Goal: Use online tool/utility: Utilize a website feature to perform a specific function

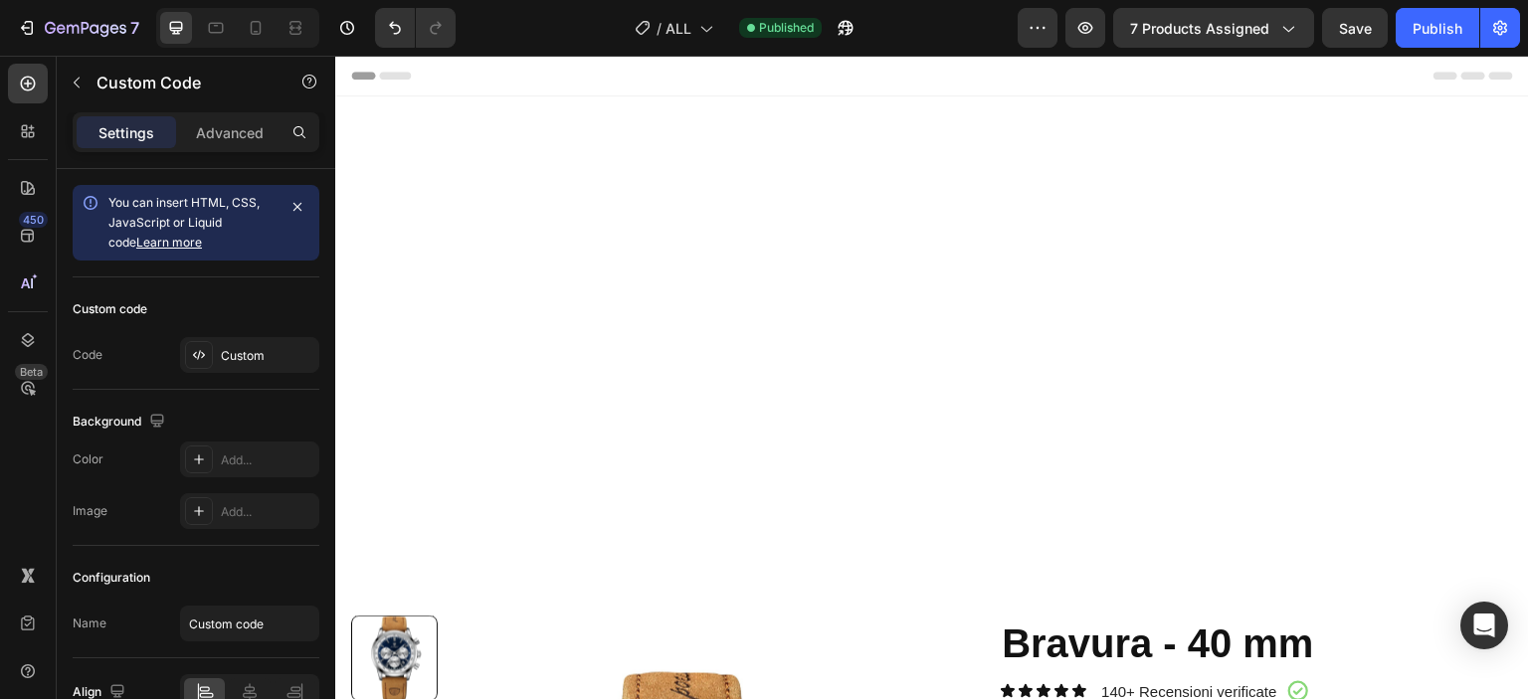
scroll to position [497, 0]
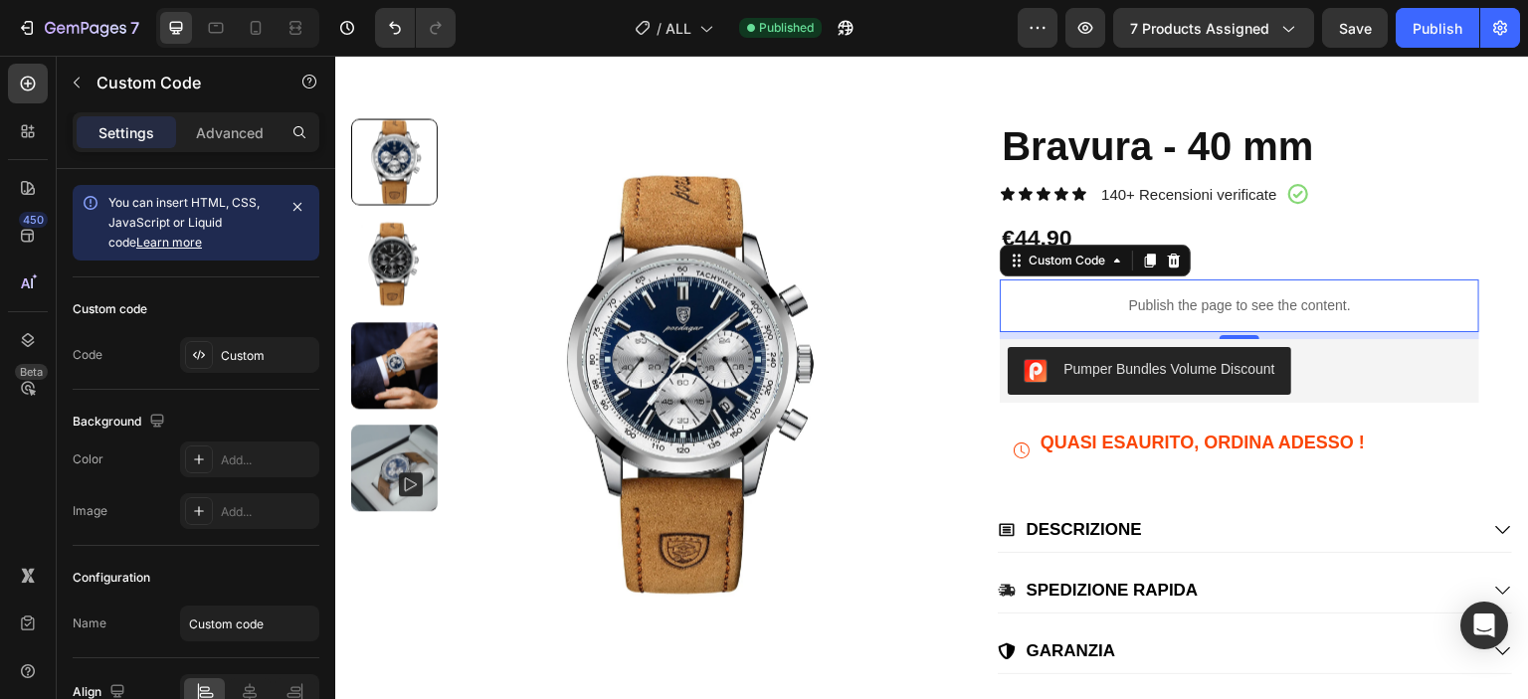
click at [1006, 295] on p "Publish the page to see the content." at bounding box center [1240, 305] width 480 height 21
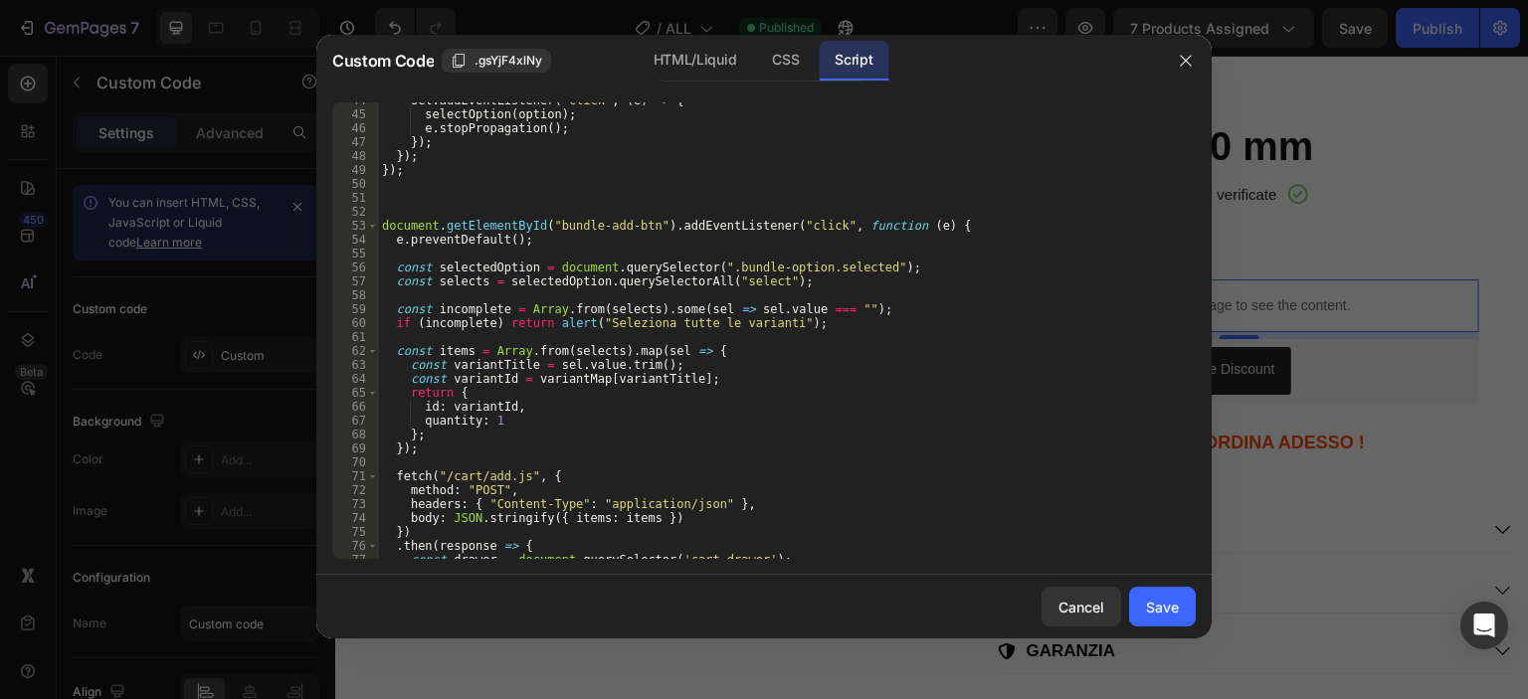
scroll to position [727, 0]
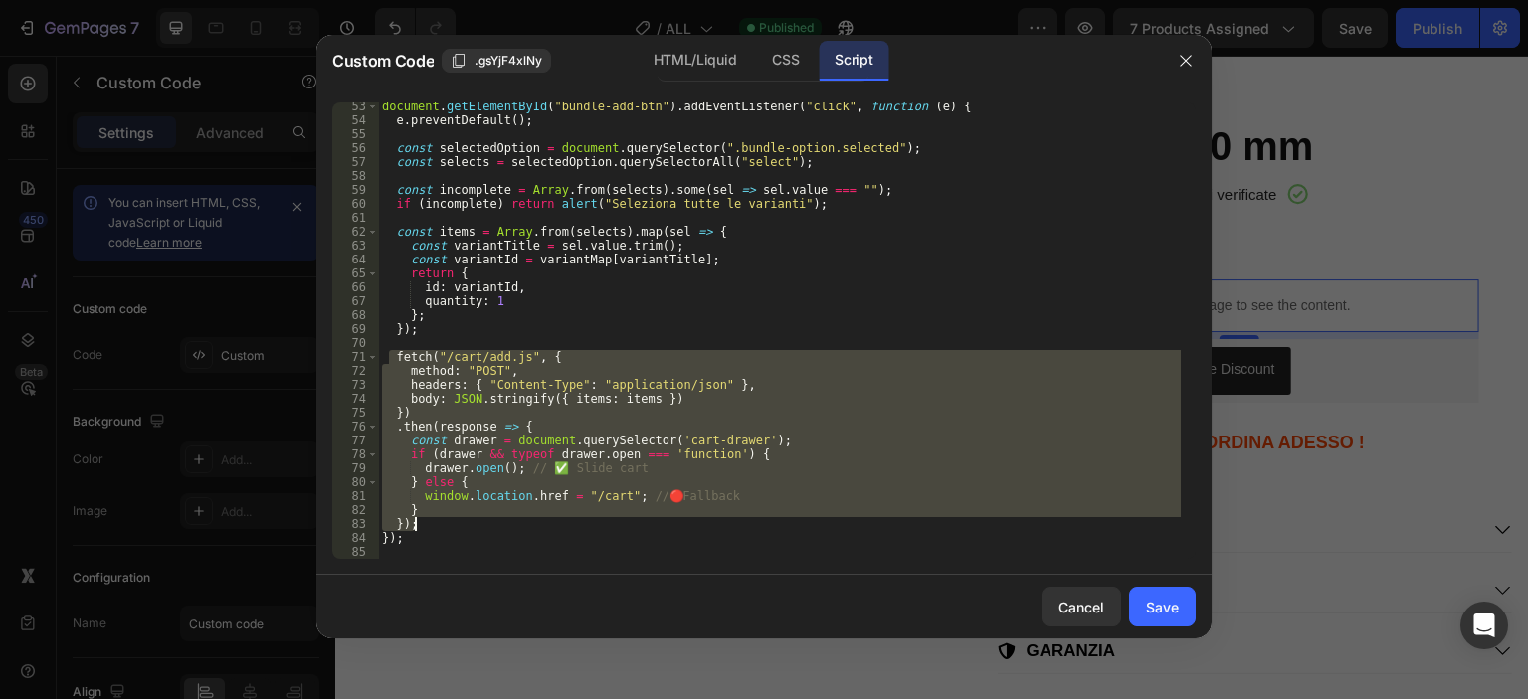
drag, startPoint x: 392, startPoint y: 358, endPoint x: 446, endPoint y: 518, distance: 168.9
click at [446, 518] on div "document . getElementById ( "bundle-add-btn" ) . addEventListener ( "click" , f…" at bounding box center [779, 341] width 803 height 484
type textarea "} });"
paste textarea
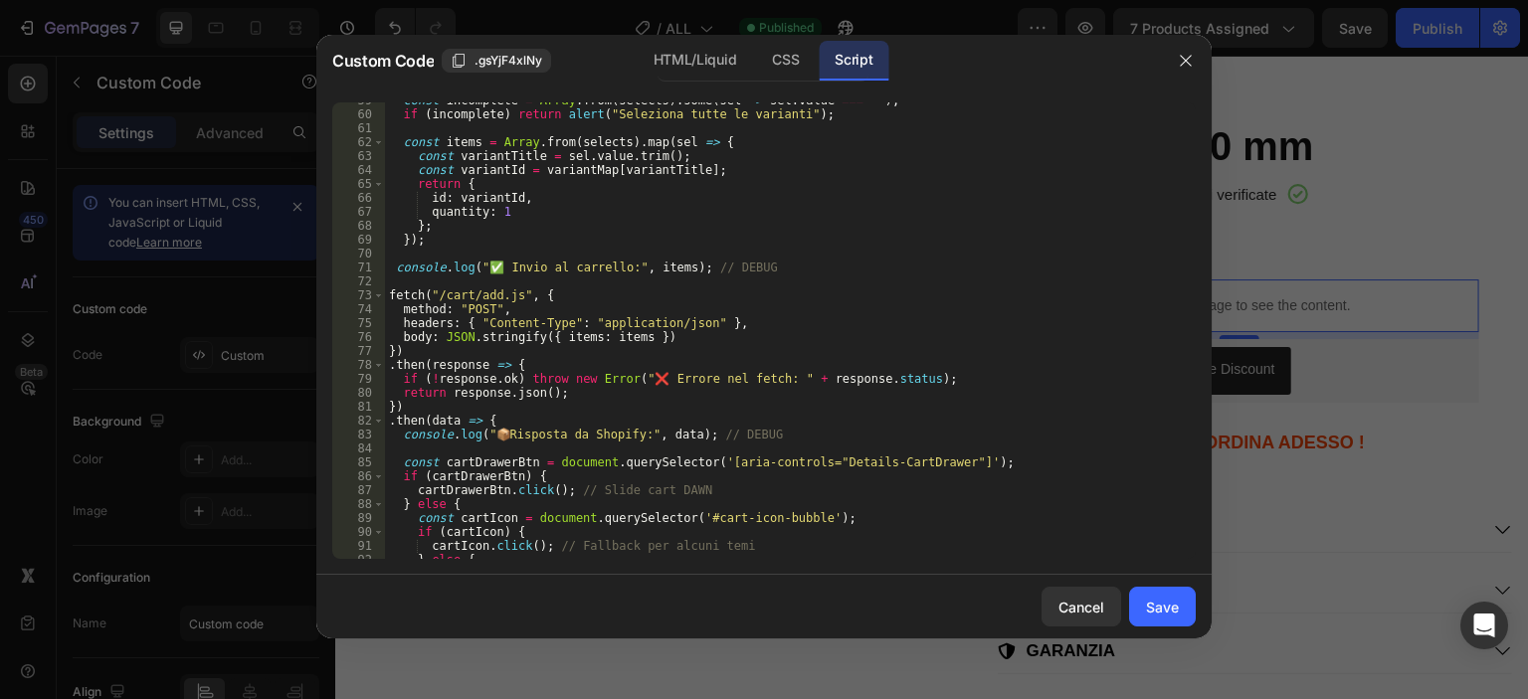
scroll to position [963, 0]
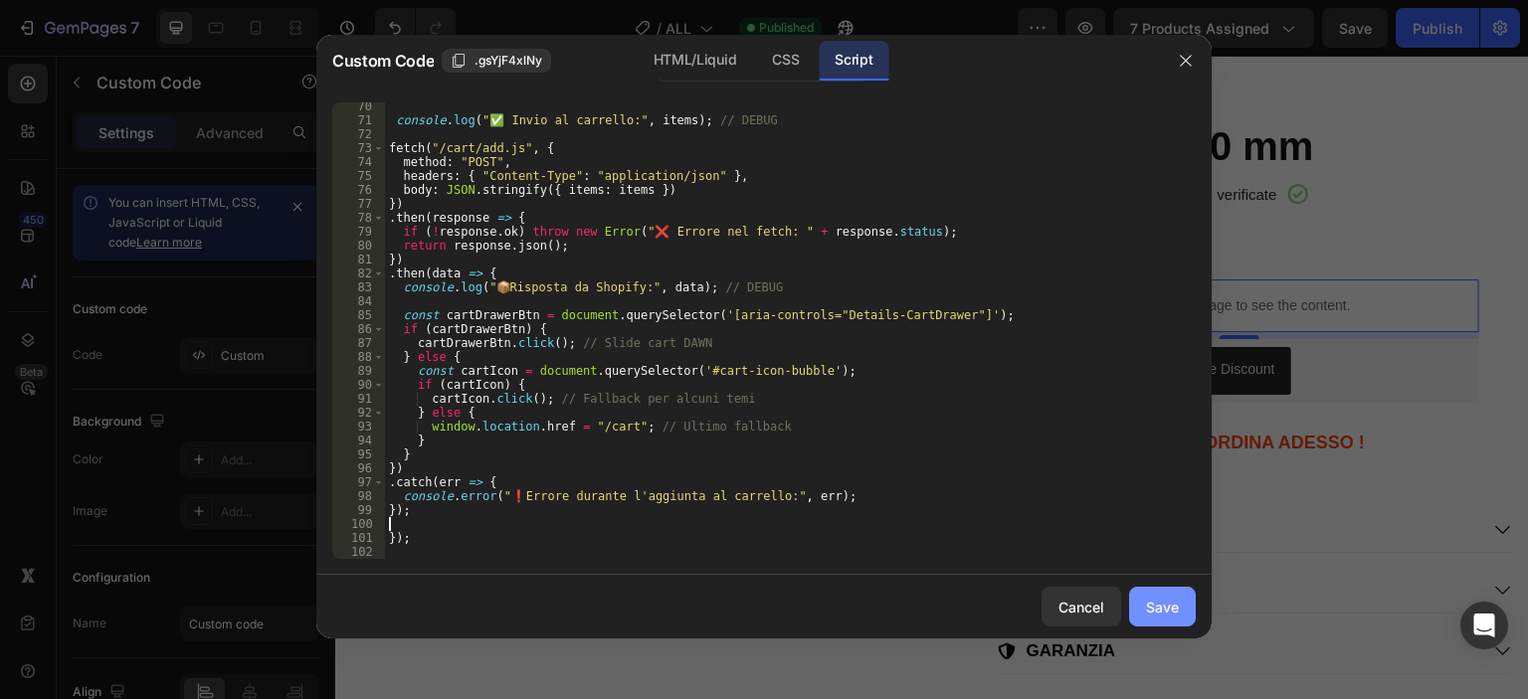
click at [1153, 608] on div "Save" at bounding box center [1162, 607] width 33 height 21
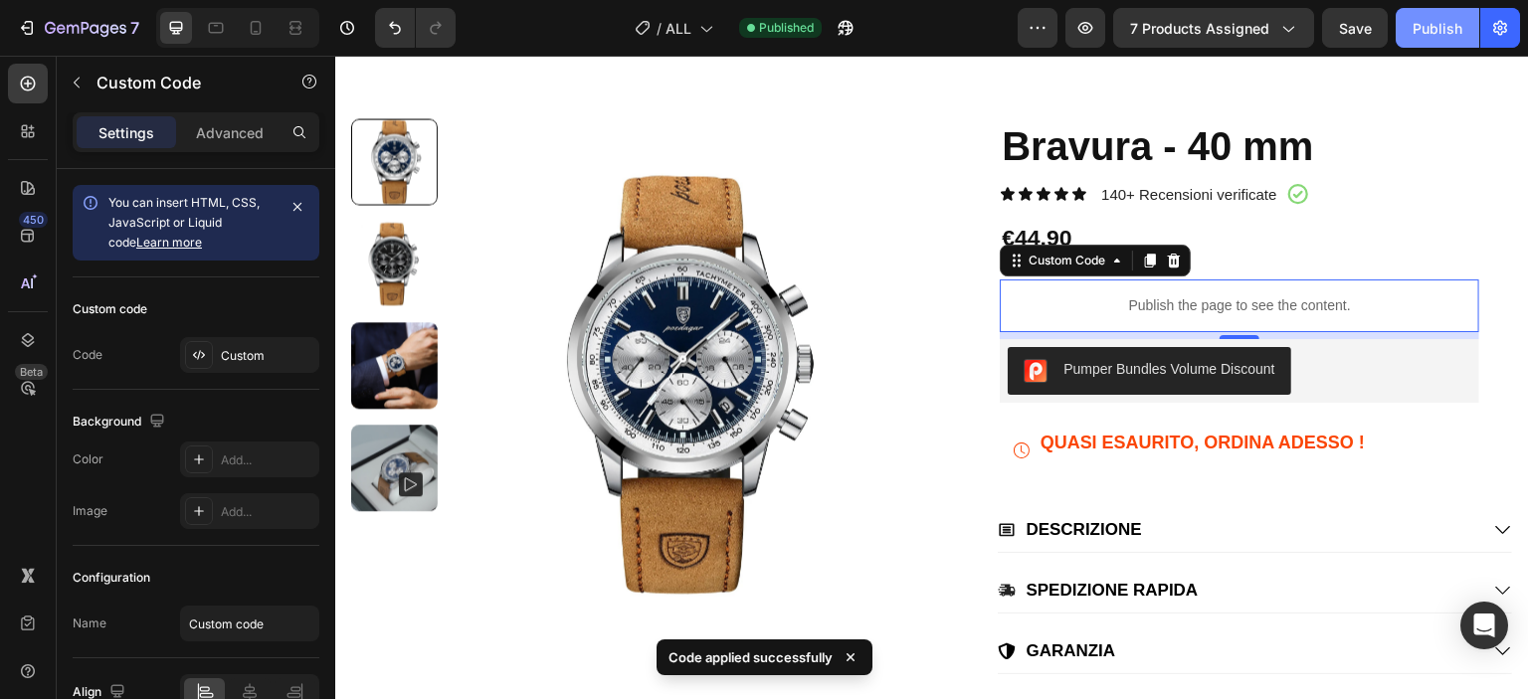
click at [1428, 36] on div "Publish" at bounding box center [1438, 28] width 50 height 21
click at [1097, 305] on p "Publish the page to see the content." at bounding box center [1240, 305] width 480 height 21
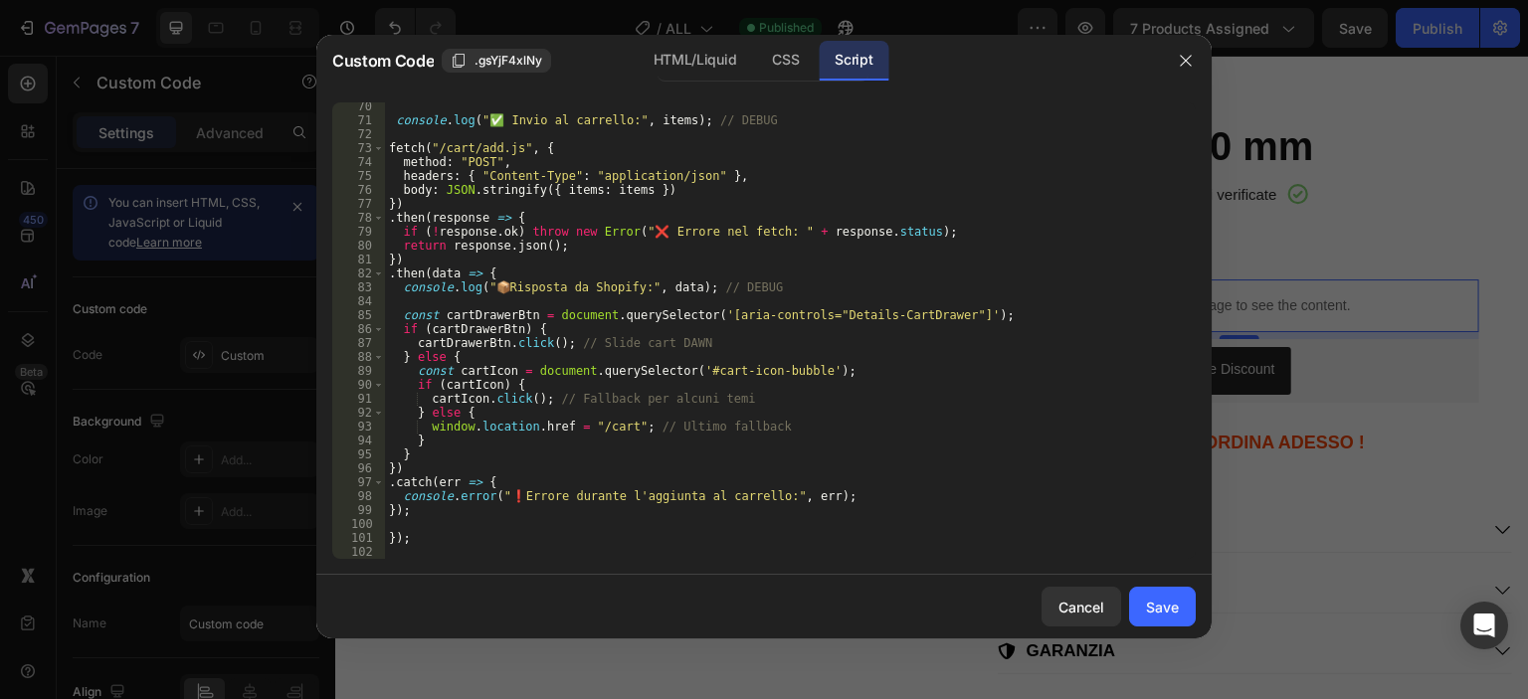
scroll to position [844, 0]
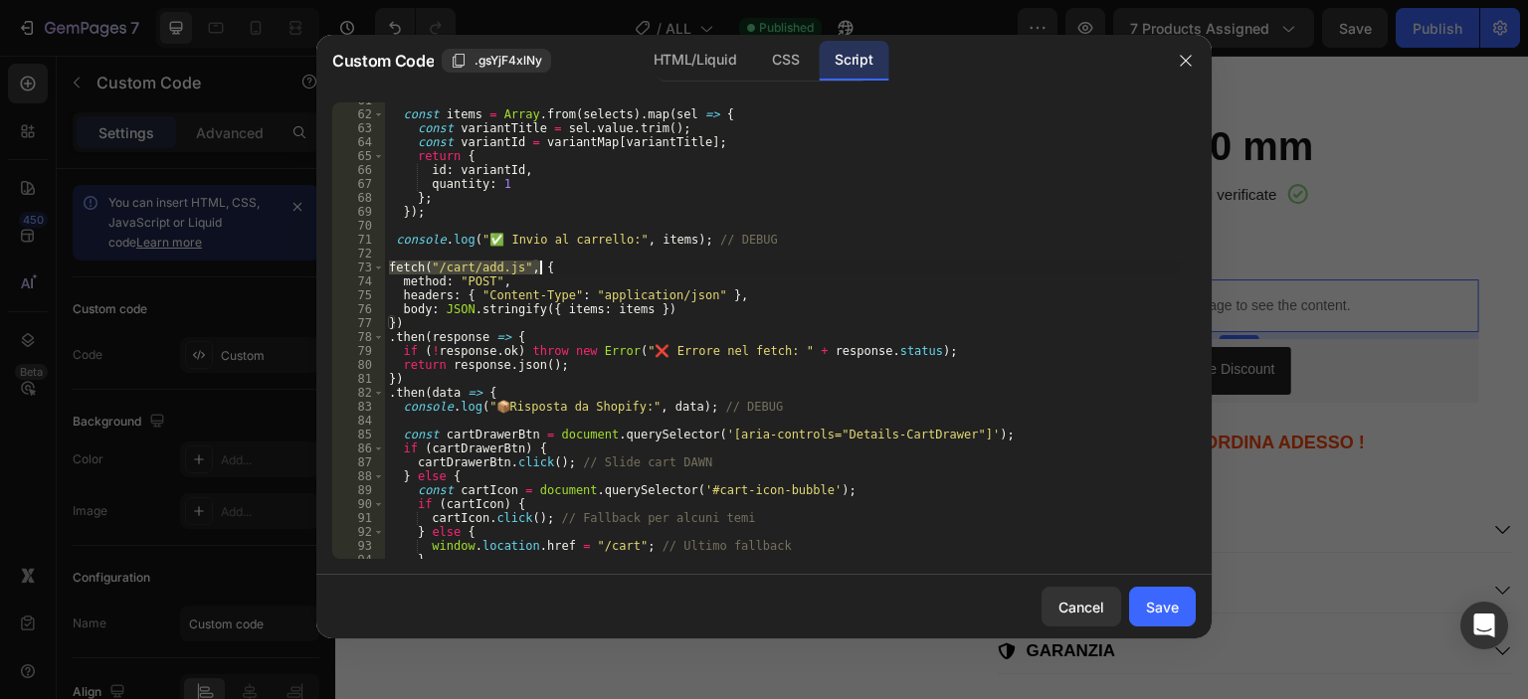
drag, startPoint x: 386, startPoint y: 266, endPoint x: 537, endPoint y: 267, distance: 151.2
click at [537, 267] on div "const items = Array . from ( selects ) . map ( sel => { const variantTitle = se…" at bounding box center [783, 336] width 796 height 484
click at [434, 271] on div "const items = Array . from ( selects ) . map ( sel => { const variantTitle = se…" at bounding box center [783, 330] width 796 height 457
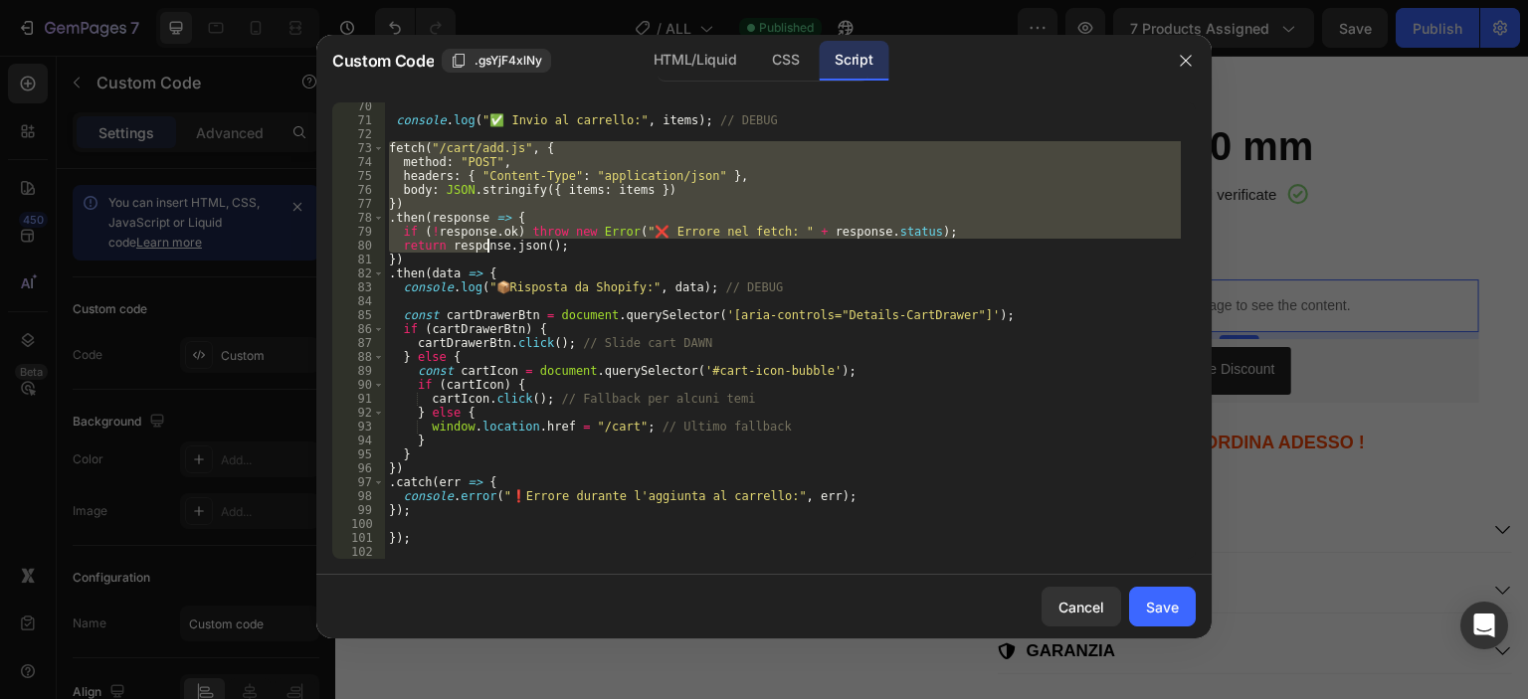
scroll to position [963, 0]
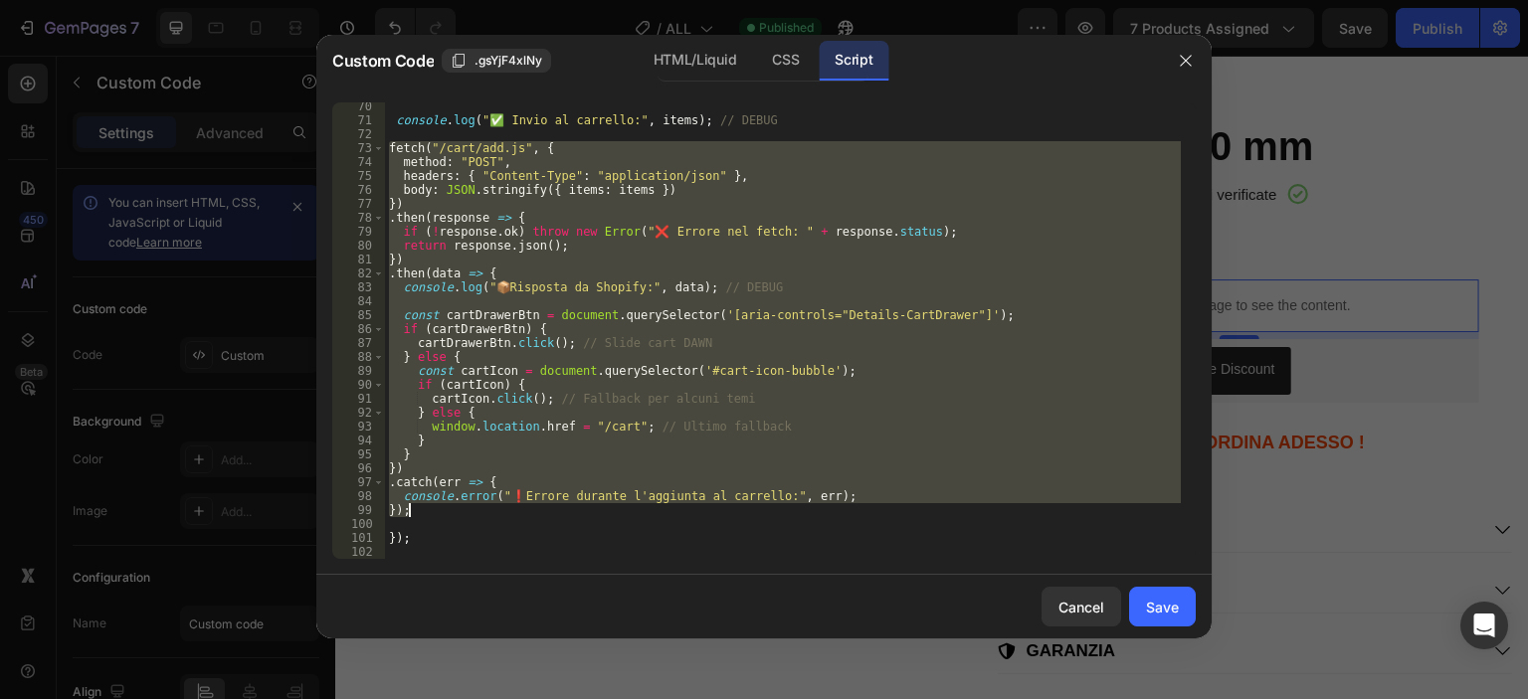
drag, startPoint x: 390, startPoint y: 266, endPoint x: 490, endPoint y: 508, distance: 262.7
click at [490, 508] on div "console . log ( "✅ Invio al carrello:" , items ) ; // DEBUG fetch ( "/cart/add.…" at bounding box center [783, 341] width 796 height 484
type textarea "console.error("❗Errore durante l'aggiunta al carrello:", err); });"
paste textarea
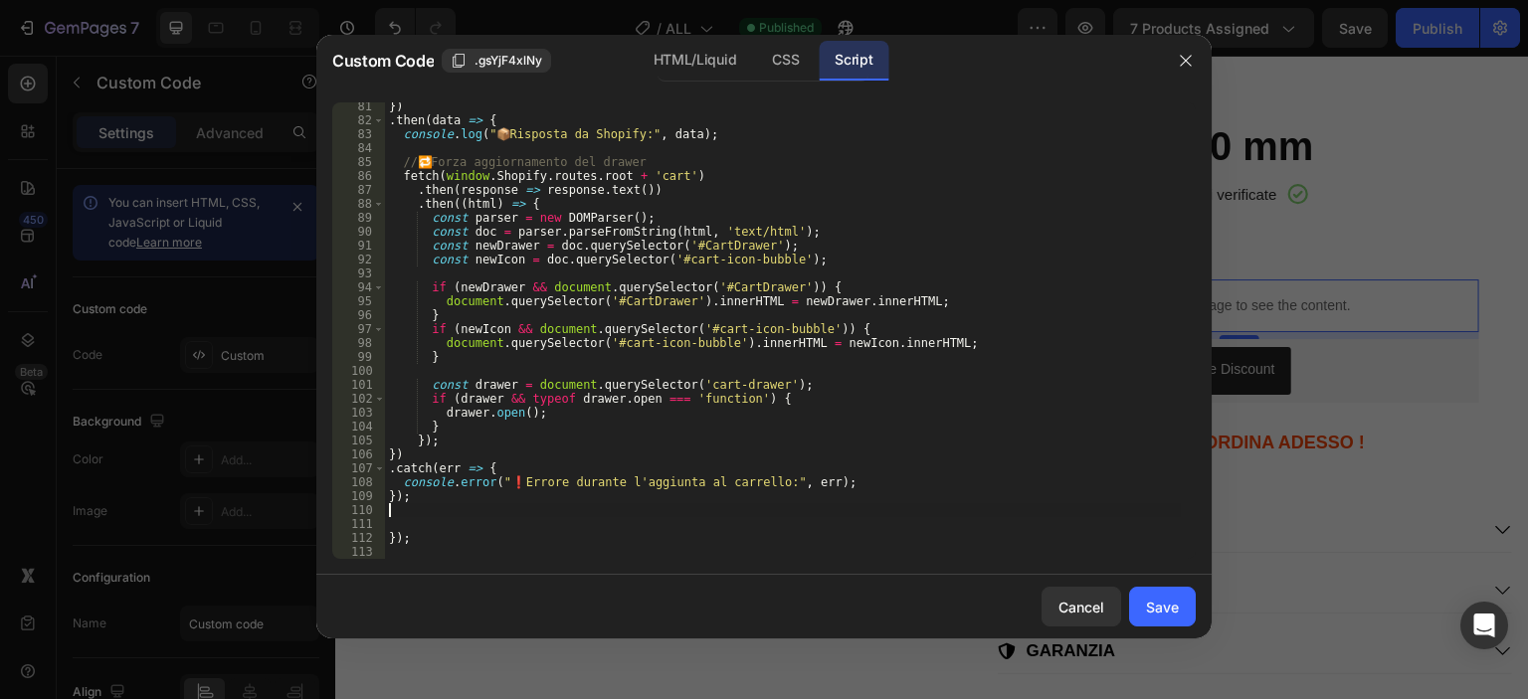
scroll to position [1117, 0]
click at [1170, 600] on div "Save" at bounding box center [1162, 607] width 33 height 21
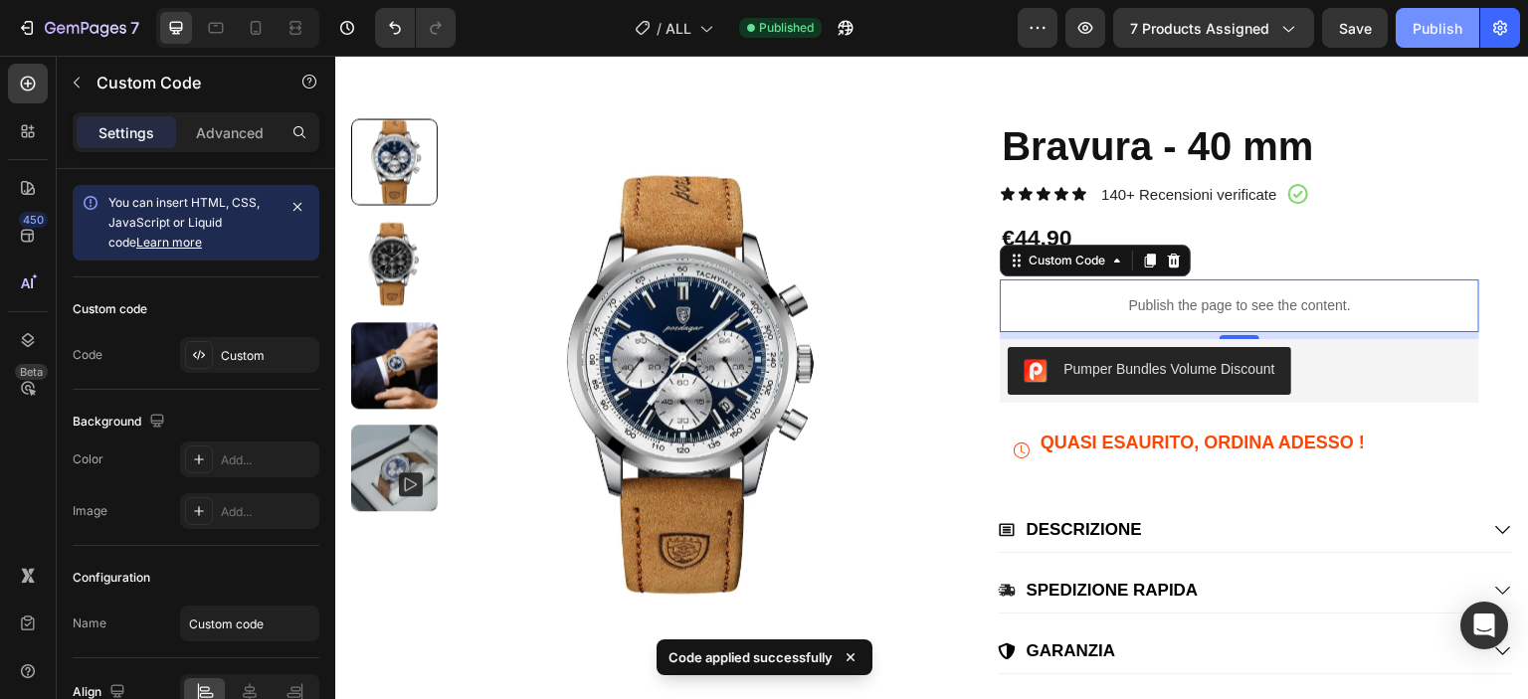
click at [1452, 18] on div "Publish" at bounding box center [1438, 28] width 50 height 21
click at [1047, 304] on p "Publish the page to see the content." at bounding box center [1240, 305] width 480 height 21
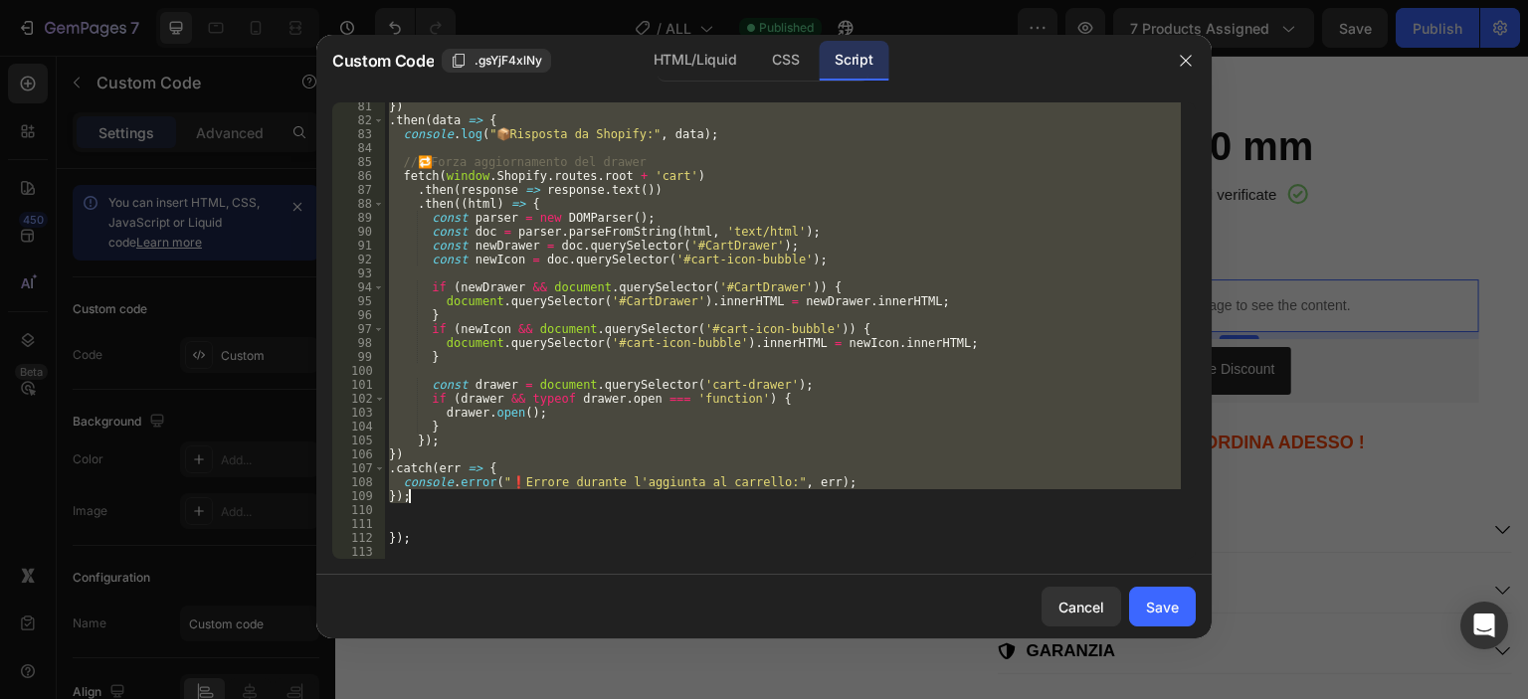
drag, startPoint x: 389, startPoint y: 273, endPoint x: 462, endPoint y: 500, distance: 239.1
click at [462, 500] on div "}) . then ( data => { console . log ( " 📦 Risposta da Shopify:" , data ) ; // 🔁…" at bounding box center [783, 341] width 796 height 484
type textarea "console.error("❗Errore durante l'aggiunta al carrello:", err); });"
paste textarea
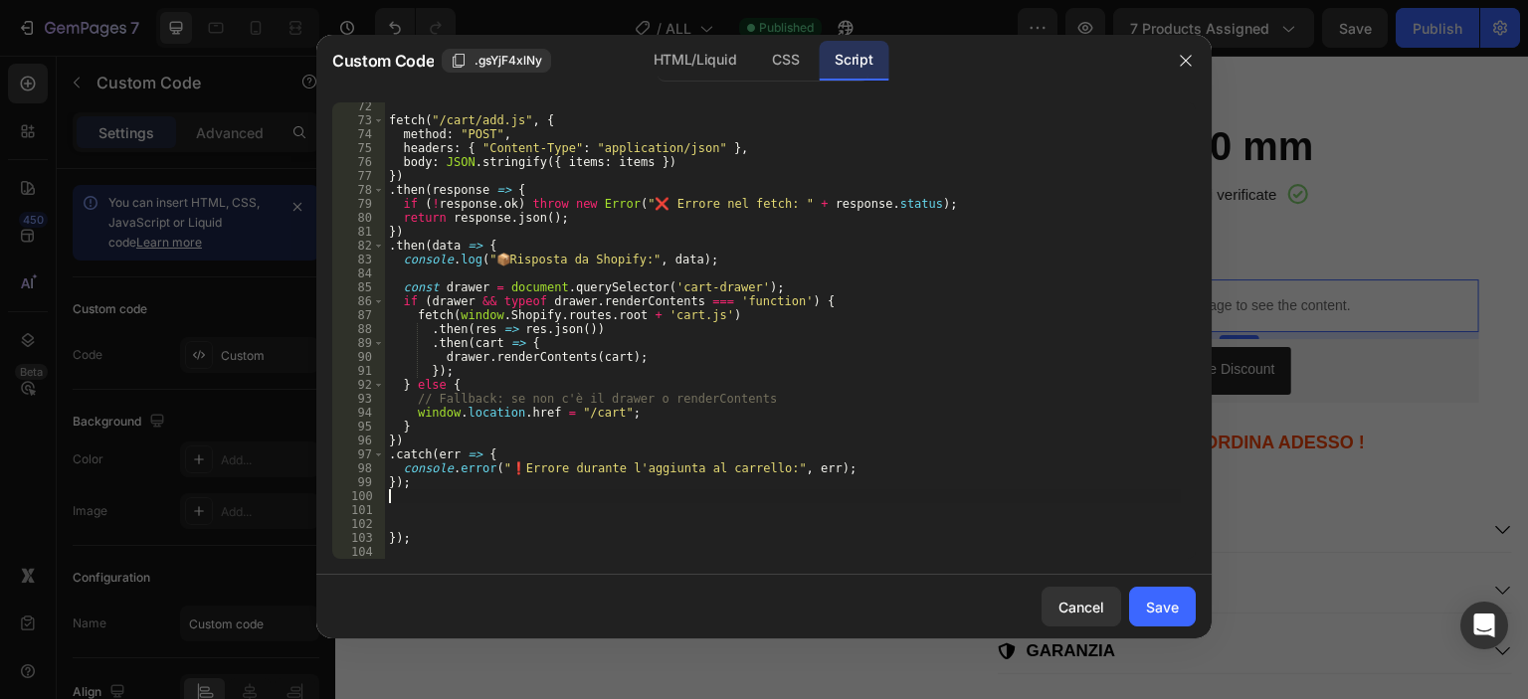
scroll to position [991, 0]
click at [1154, 604] on div "Save" at bounding box center [1162, 607] width 33 height 21
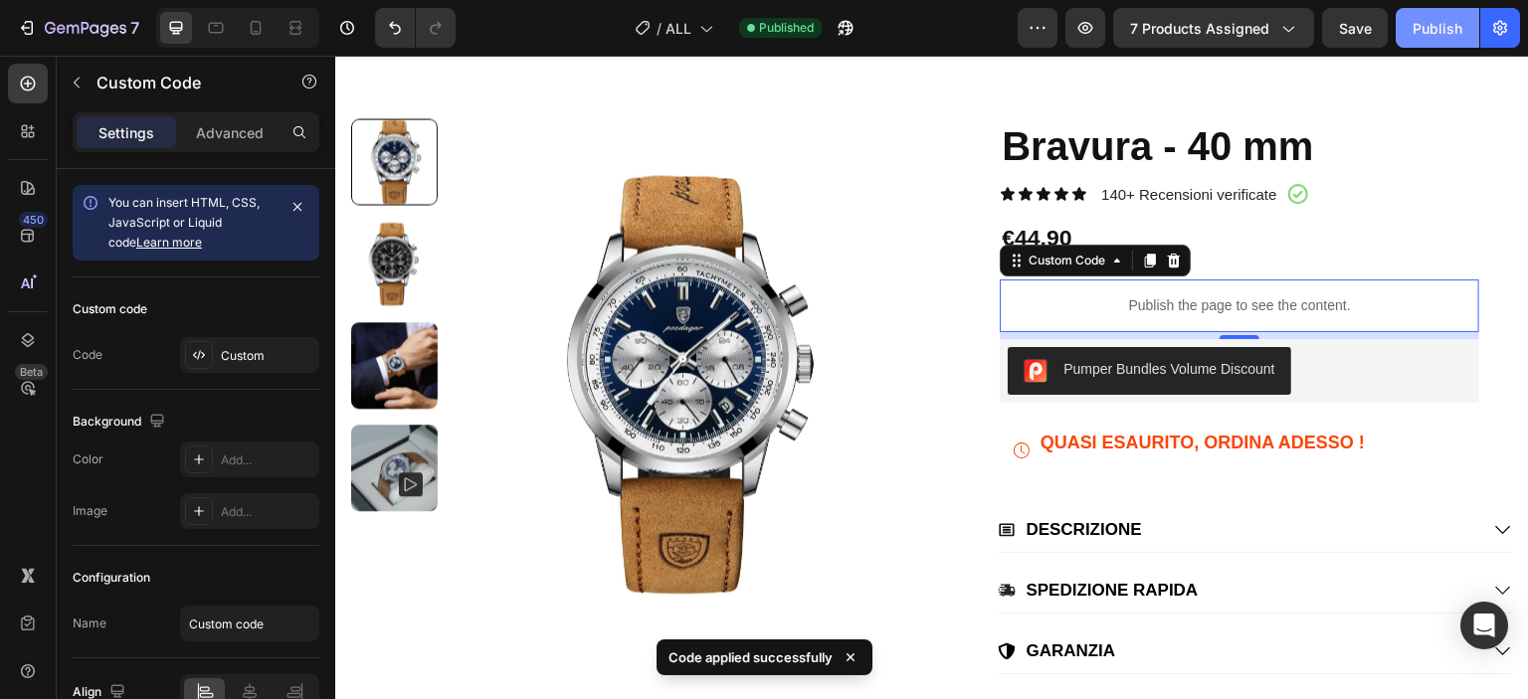
click at [1440, 33] on div "Publish" at bounding box center [1438, 28] width 50 height 21
